Goal: Transaction & Acquisition: Obtain resource

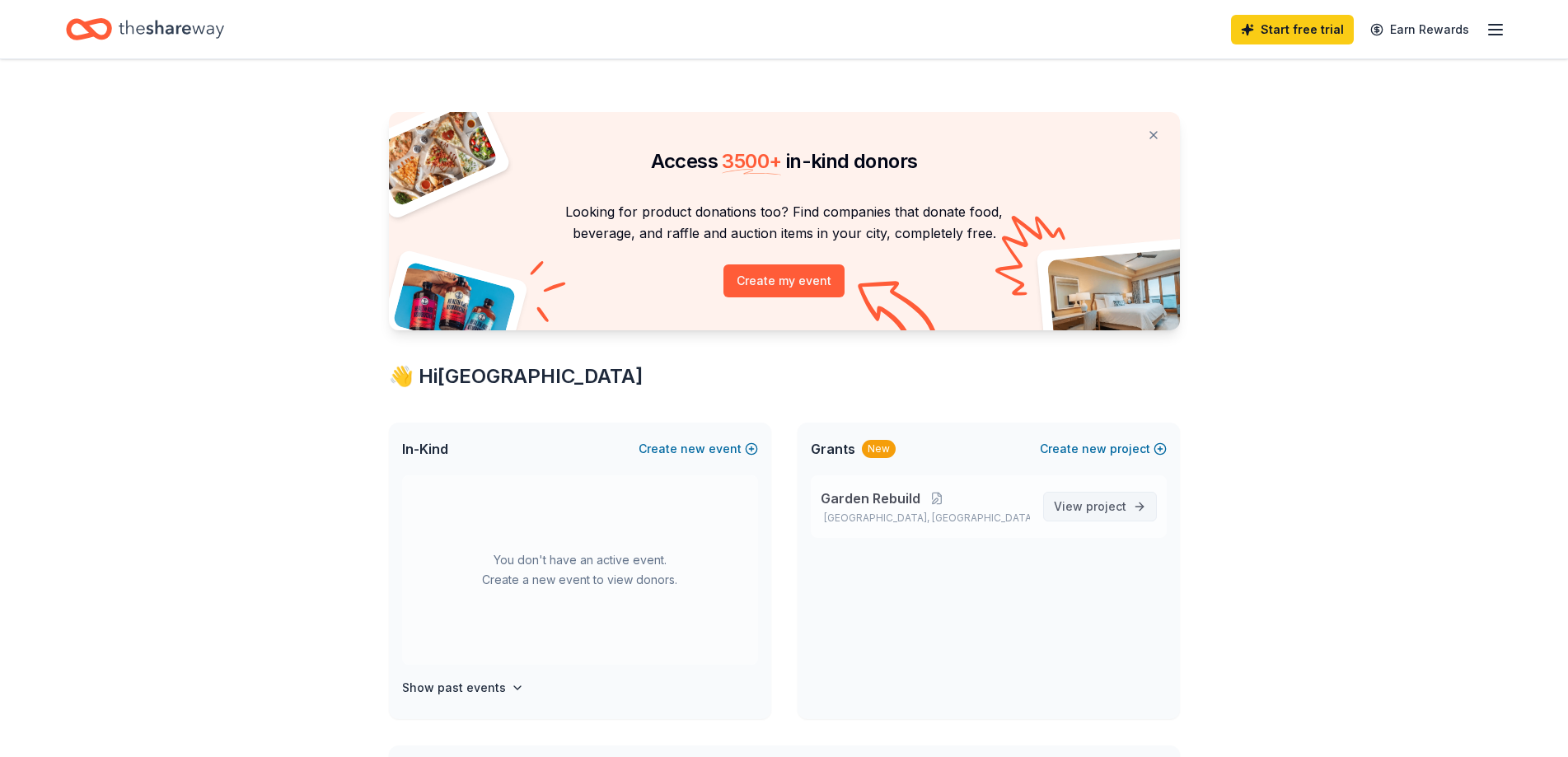
click at [1091, 506] on span "project" at bounding box center [1106, 505] width 40 height 14
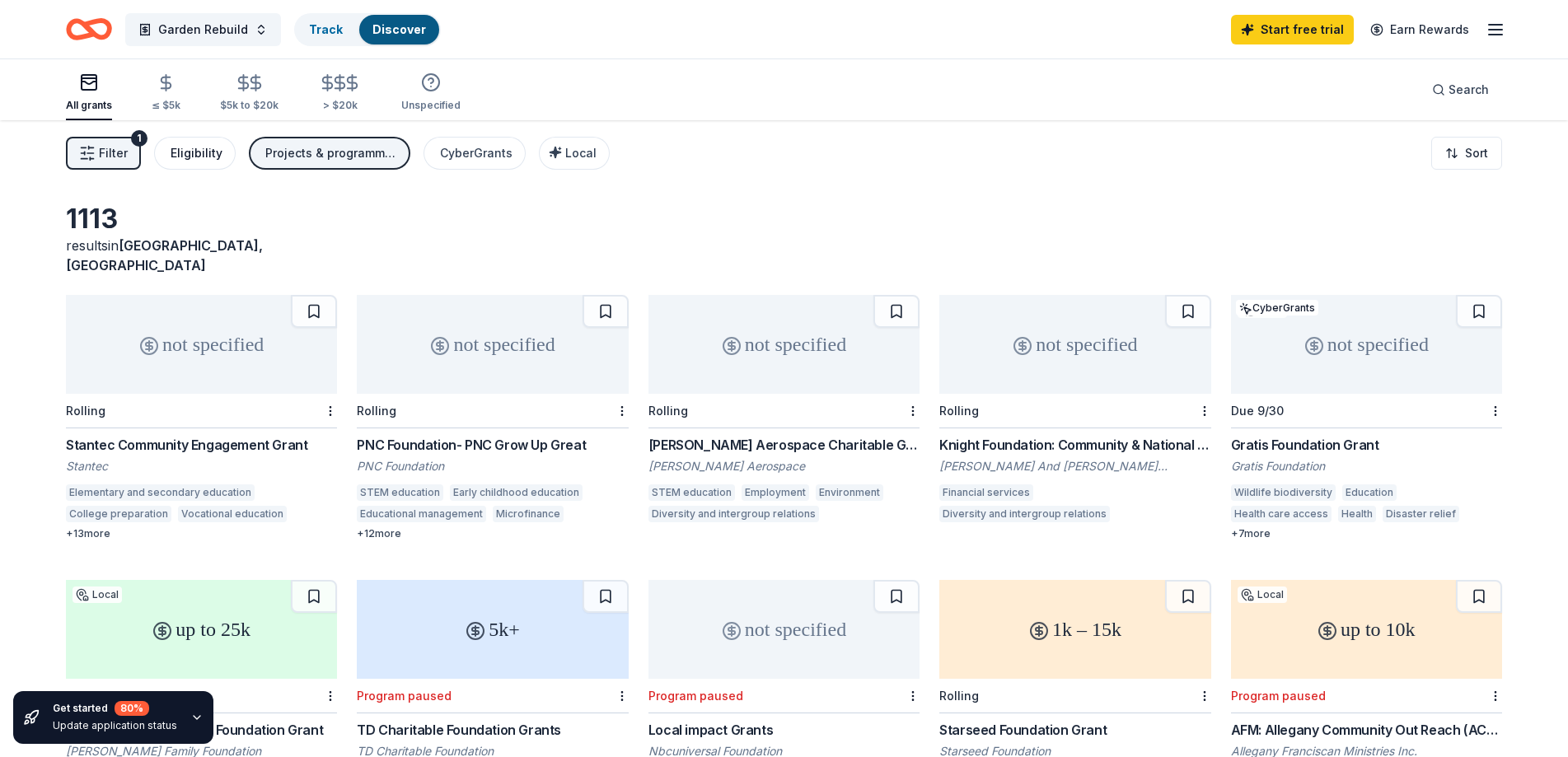
click at [197, 146] on div "Eligibility" at bounding box center [196, 153] width 51 height 20
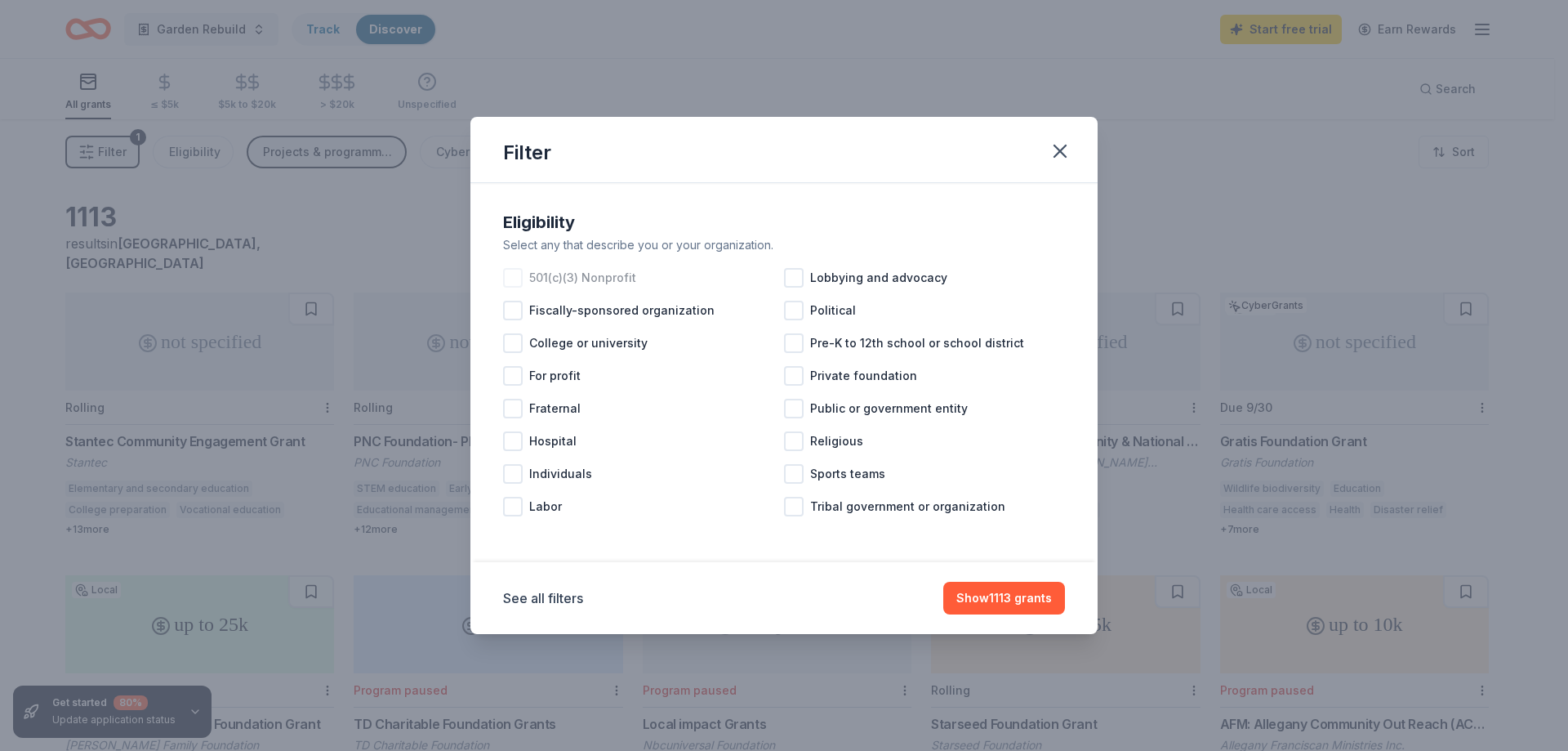
click at [596, 275] on span "501(c)(3) Nonprofit" at bounding box center [582, 278] width 107 height 19
click at [999, 601] on button "Show 903 grants" at bounding box center [1003, 598] width 123 height 32
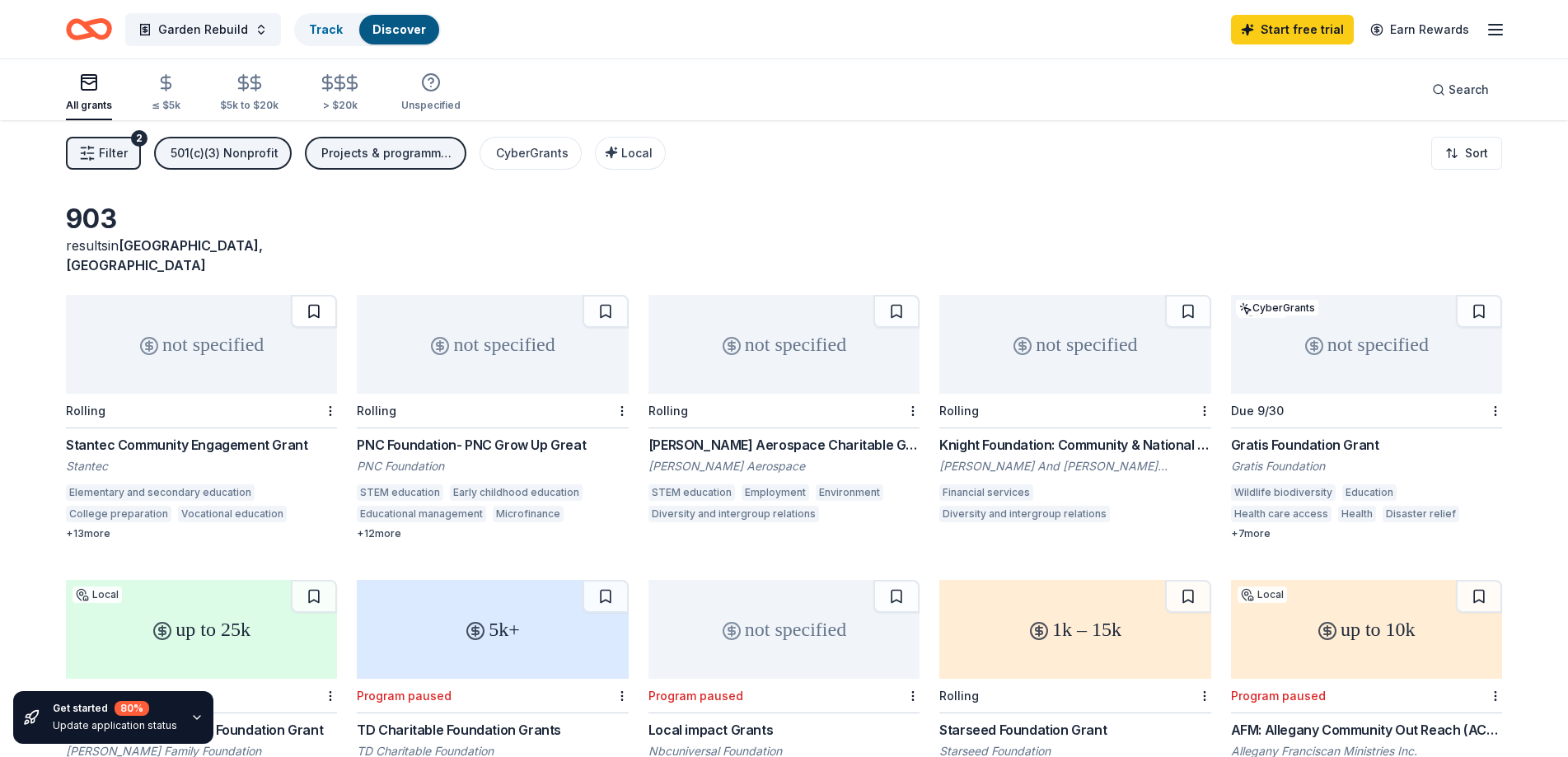
click at [320, 295] on button at bounding box center [314, 311] width 46 height 33
click at [1474, 295] on button at bounding box center [1478, 311] width 46 height 33
click at [596, 295] on button at bounding box center [605, 311] width 46 height 33
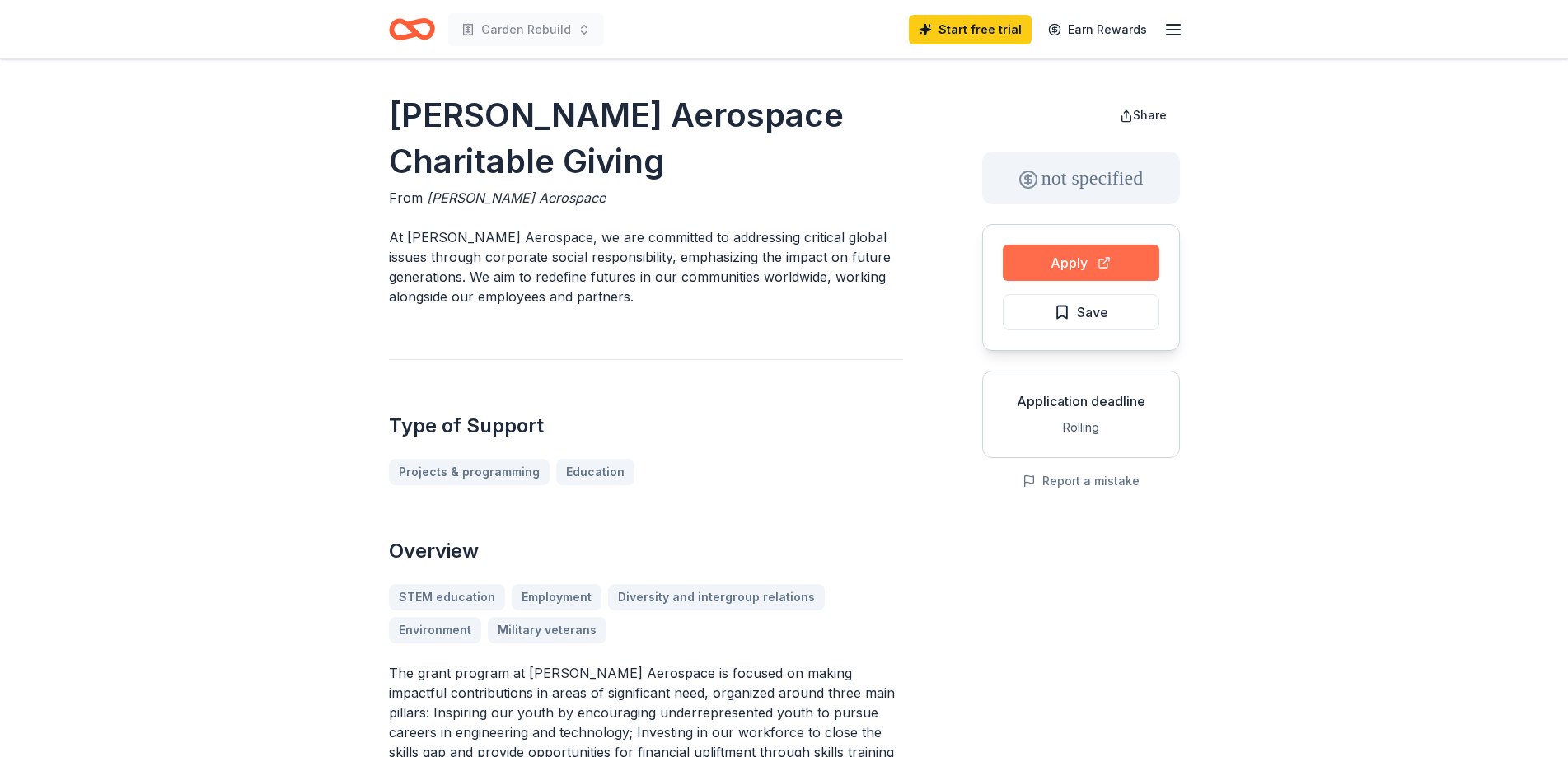
click at [1099, 256] on button "Apply" at bounding box center [1080, 262] width 156 height 36
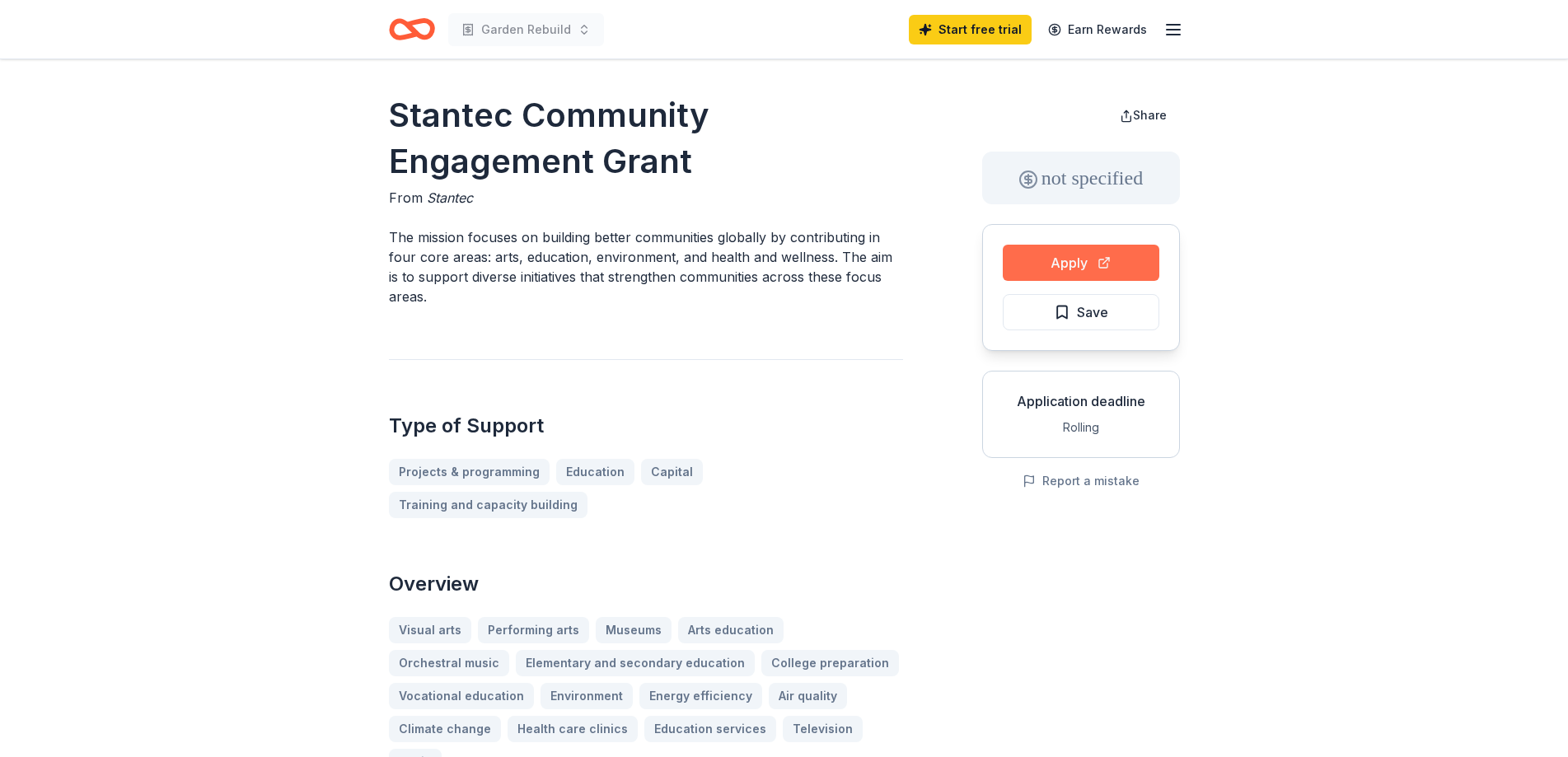
click at [1065, 260] on button "Apply" at bounding box center [1080, 262] width 156 height 36
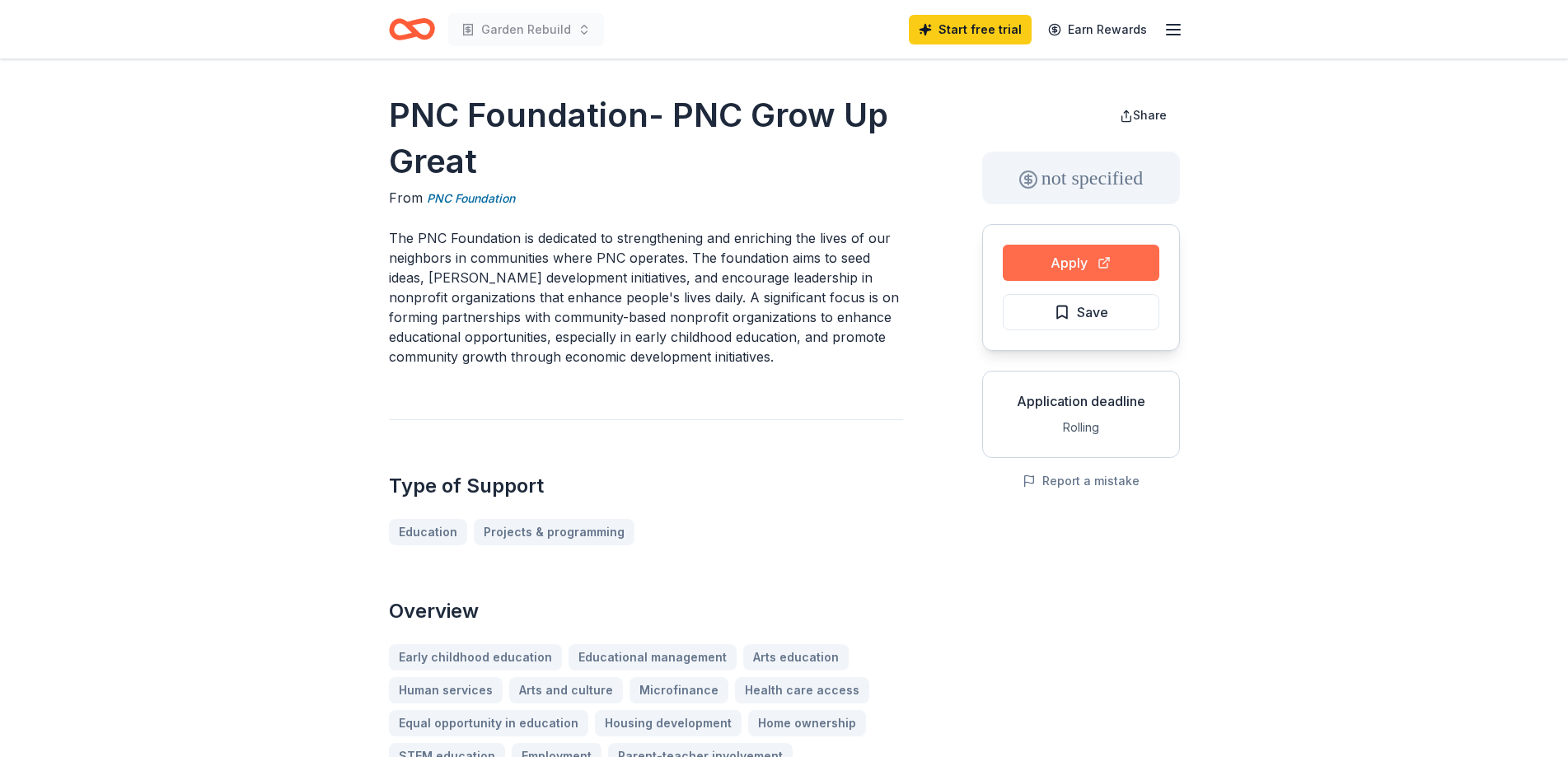
click at [1101, 258] on button "Apply" at bounding box center [1080, 262] width 156 height 36
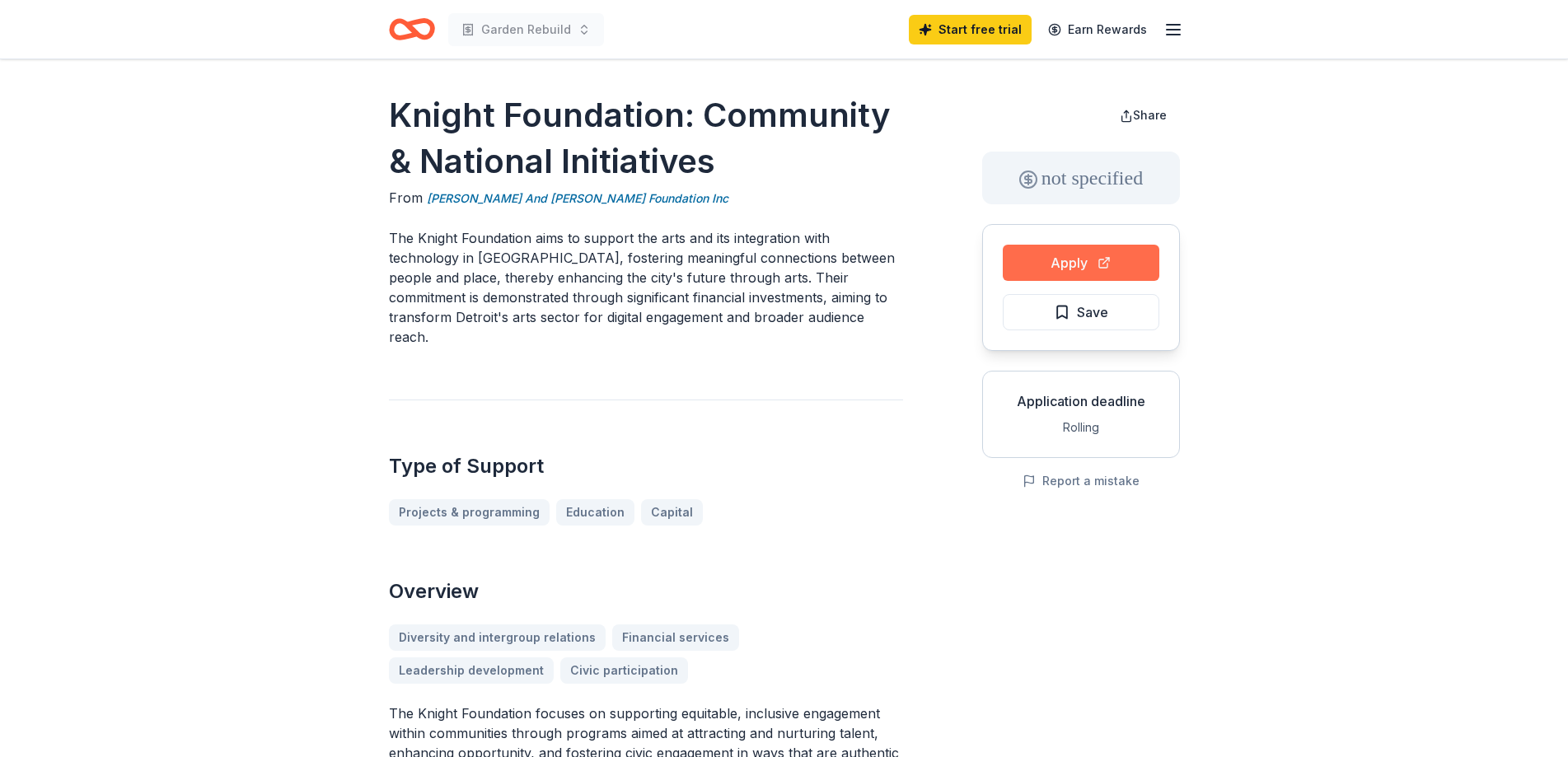
click at [1079, 253] on button "Apply" at bounding box center [1080, 262] width 156 height 36
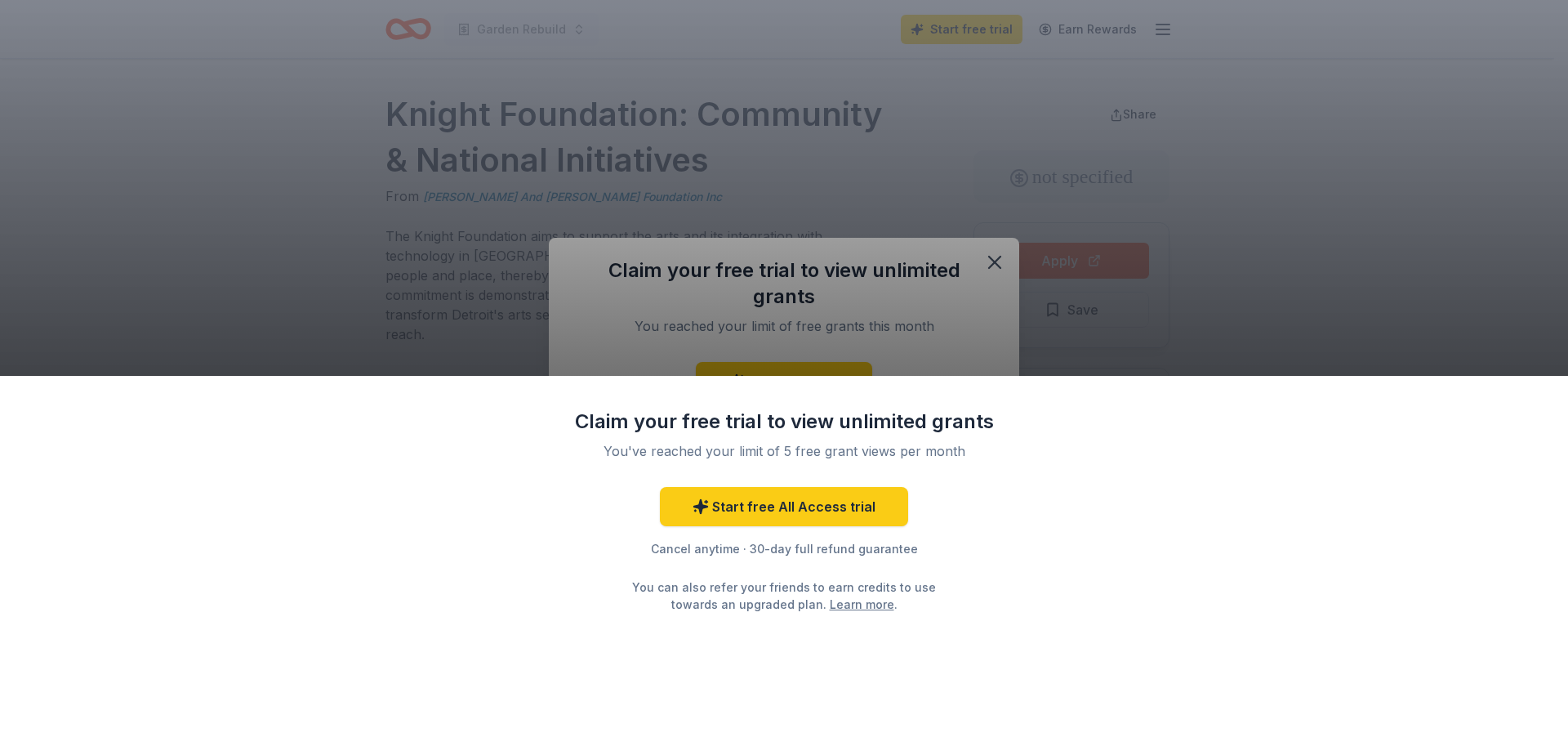
click at [1261, 123] on div "Claim your free trial to view unlimited grants You've reached your limit of 5 f…" at bounding box center [784, 375] width 1568 height 751
click at [1225, 389] on div "Claim your free trial to view unlimited grants You've reached your limit of 5 f…" at bounding box center [784, 563] width 1568 height 376
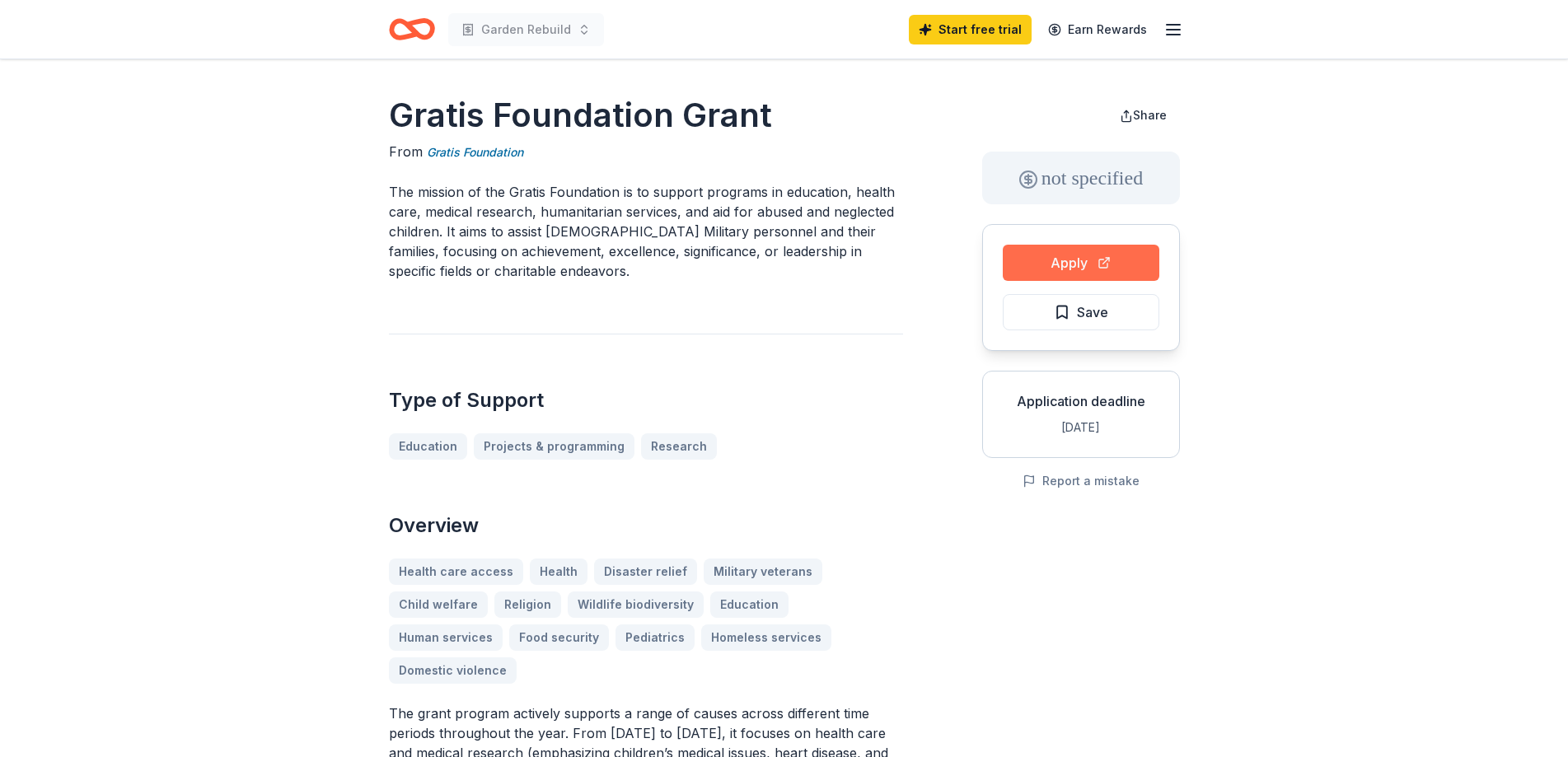
click at [1043, 265] on button "Apply" at bounding box center [1080, 262] width 156 height 36
